Goal: Check status: Check status

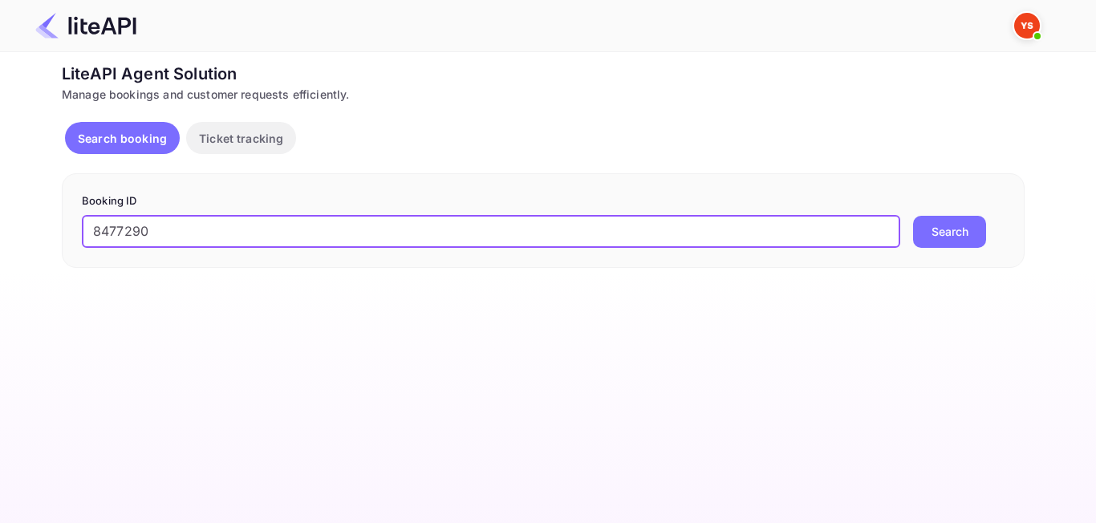
type input "8477290"
click at [975, 233] on button "Search" at bounding box center [949, 232] width 73 height 32
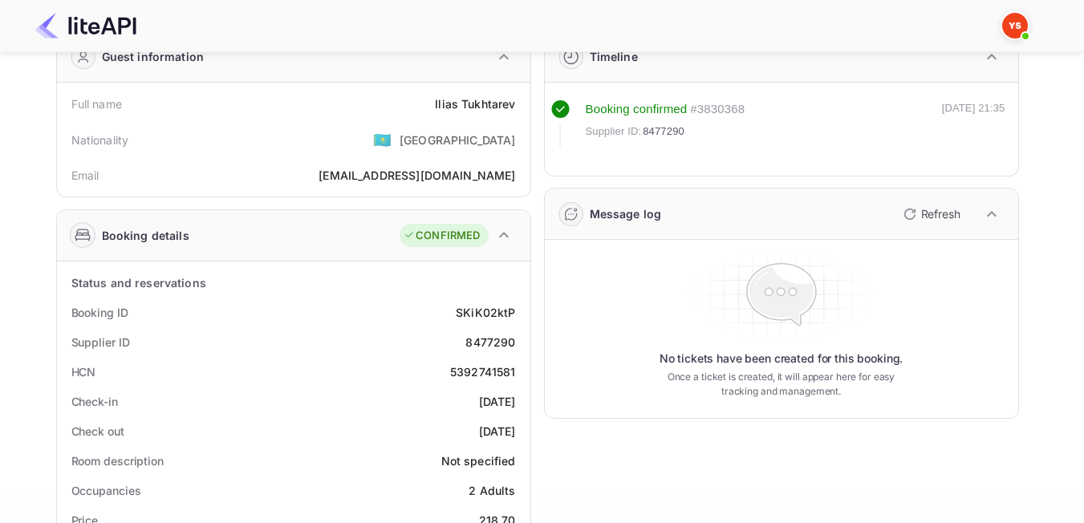
scroll to position [80, 0]
drag, startPoint x: 427, startPoint y: 103, endPoint x: 516, endPoint y: 103, distance: 89.0
click at [516, 103] on div "Full name [PERSON_NAME]" at bounding box center [293, 103] width 460 height 30
click at [402, 138] on div "Nationality 🇰🇿 [DEMOGRAPHIC_DATA]" at bounding box center [293, 139] width 460 height 42
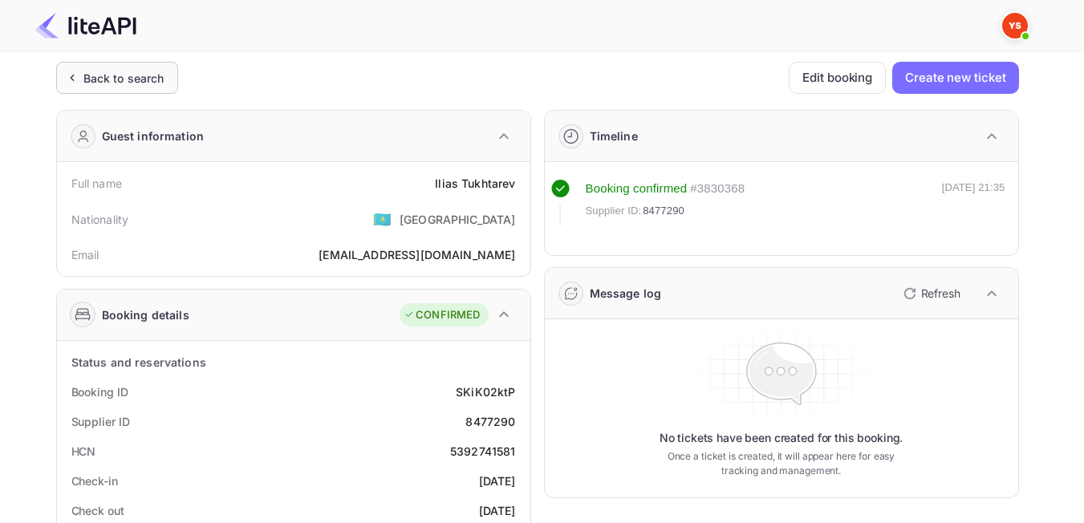
click at [95, 83] on div "Back to search" at bounding box center [123, 78] width 81 height 17
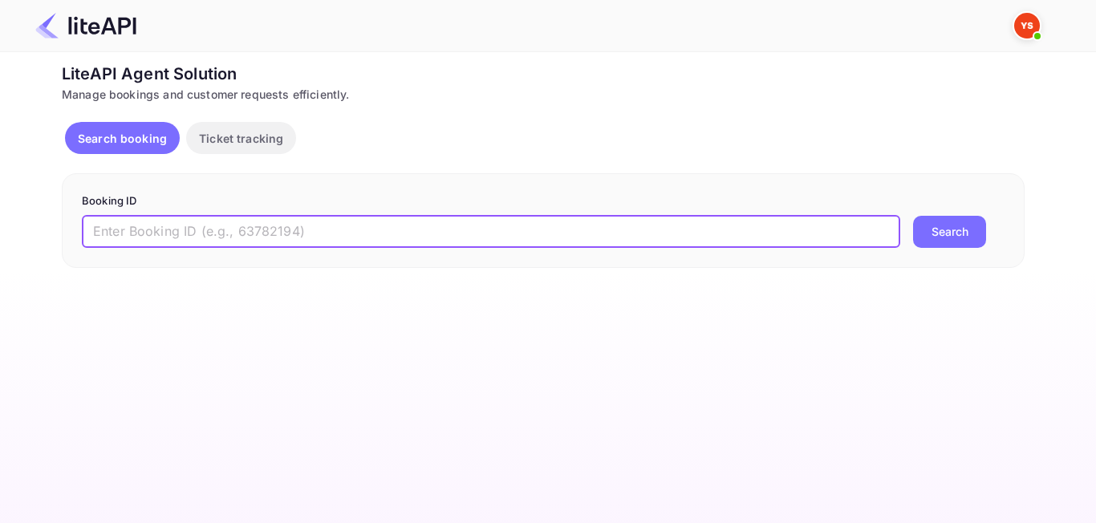
paste input "8165278"
type input "8165278"
click at [934, 238] on button "Search" at bounding box center [949, 232] width 73 height 32
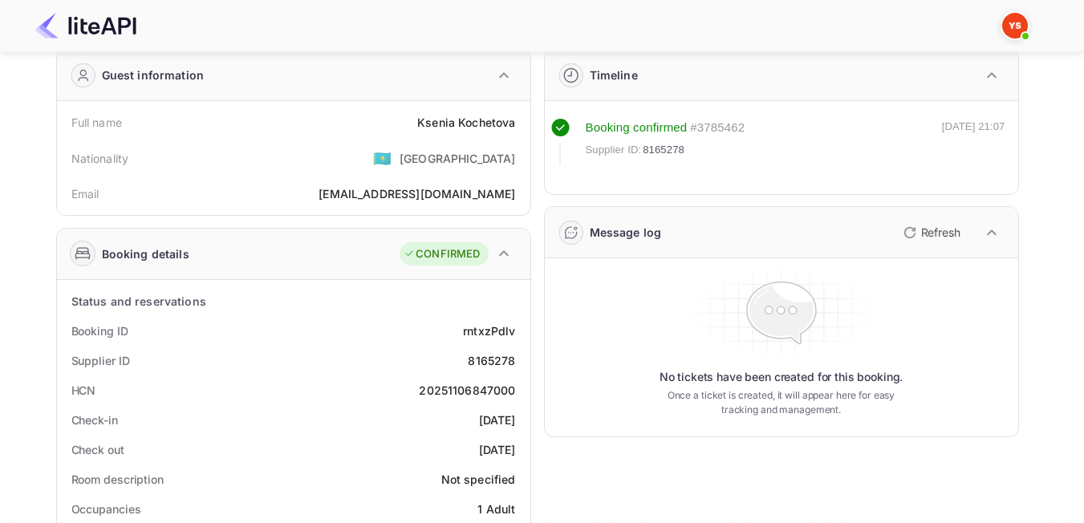
scroll to position [160, 0]
